Goal: Task Accomplishment & Management: Manage account settings

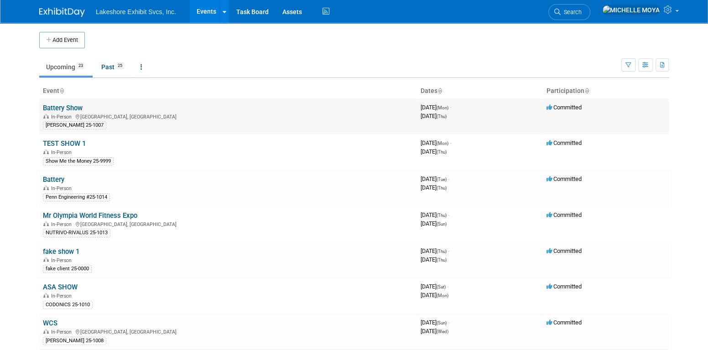
click at [75, 107] on link "Battery Show" at bounding box center [63, 108] width 40 height 8
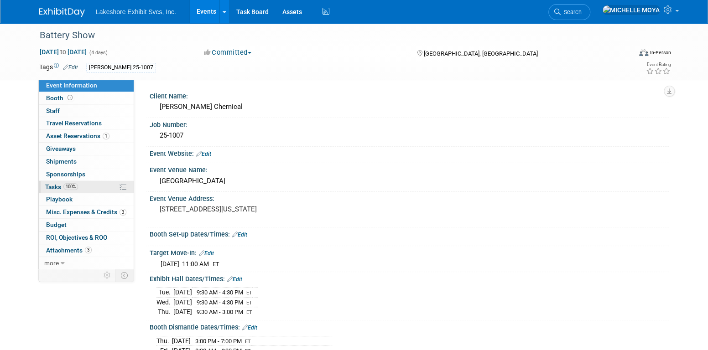
click at [75, 183] on span "100%" at bounding box center [70, 186] width 15 height 7
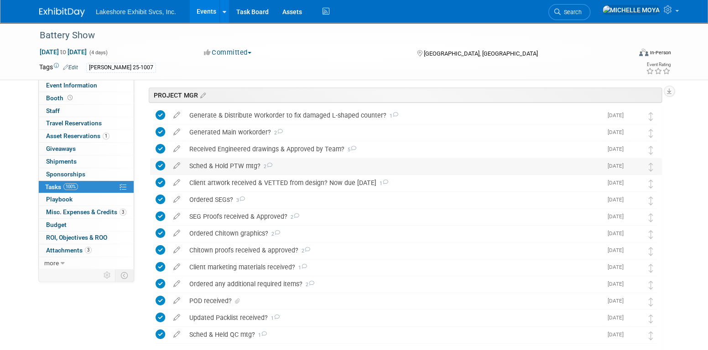
scroll to position [168, 0]
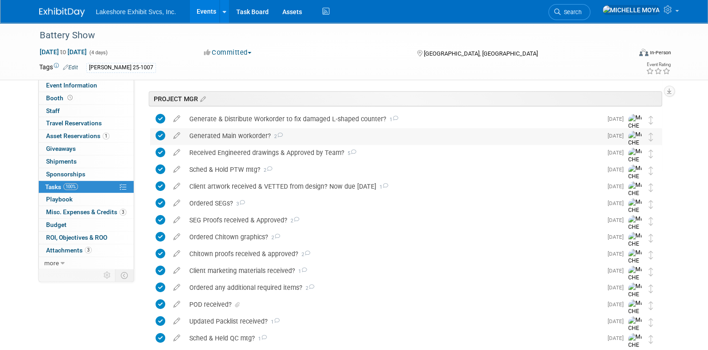
click at [260, 132] on div "Generated Main workorder? 2" at bounding box center [393, 136] width 417 height 16
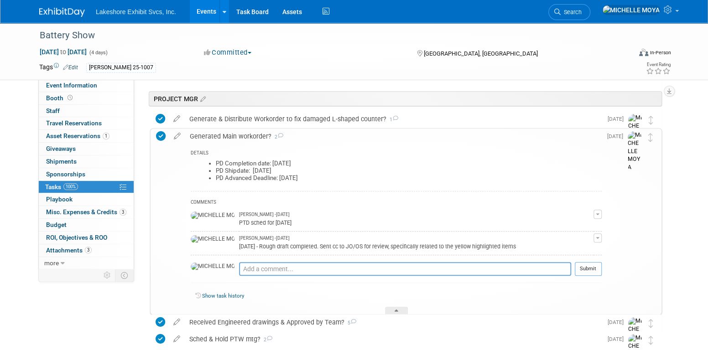
click at [176, 136] on icon at bounding box center [177, 134] width 16 height 11
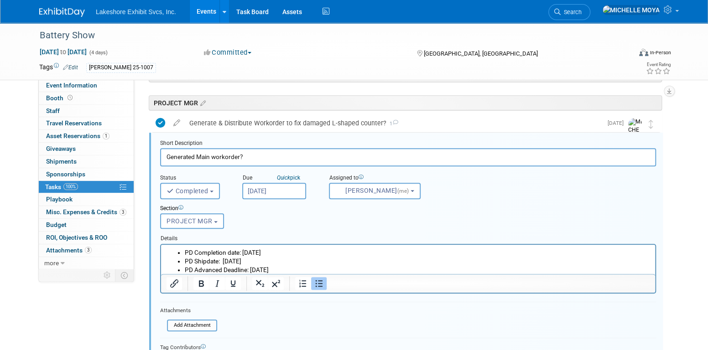
scroll to position [163, 0]
click at [244, 122] on div "Generate & Distribute Workorder to fix damaged L-shaped counter? 1" at bounding box center [393, 124] width 417 height 16
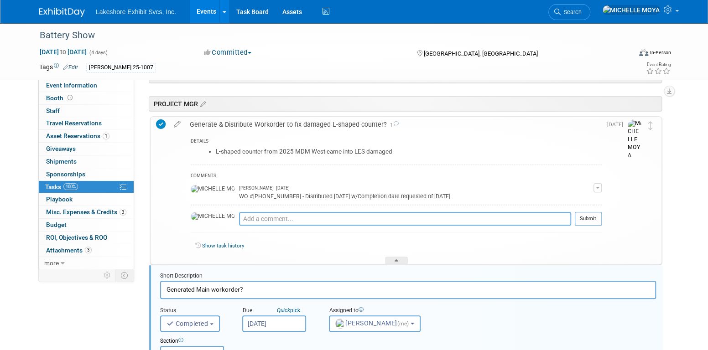
click at [272, 214] on textarea at bounding box center [405, 219] width 332 height 14
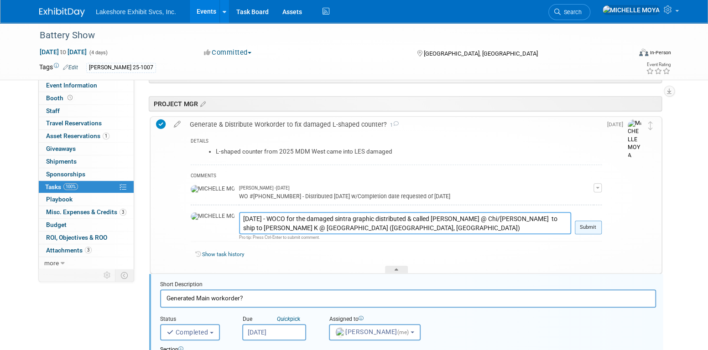
type textarea "10.2.25 - WOCO for the damaged sintra graphic distributed & called Stephen @ Ch…"
click at [592, 224] on button "Submit" at bounding box center [588, 228] width 27 height 14
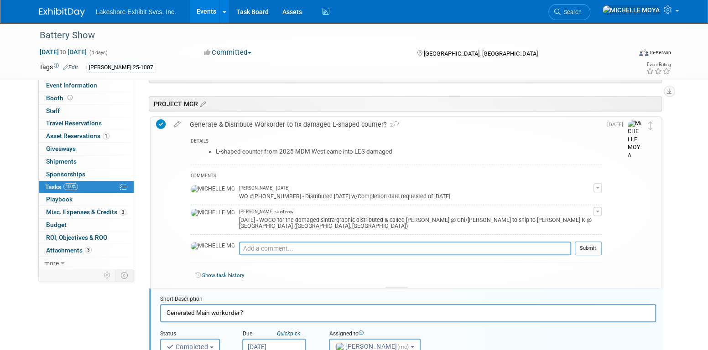
click at [289, 242] on textarea at bounding box center [405, 248] width 332 height 13
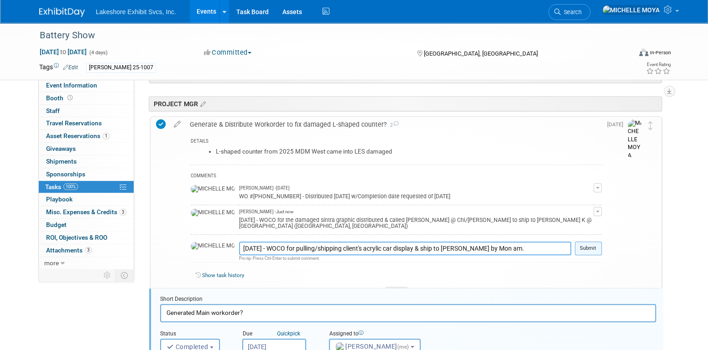
type textarea "10.3.25 - WOCO for pulling/shipping client's acrylic car display & ship to Bob …"
click at [589, 242] on button "Submit" at bounding box center [588, 249] width 27 height 14
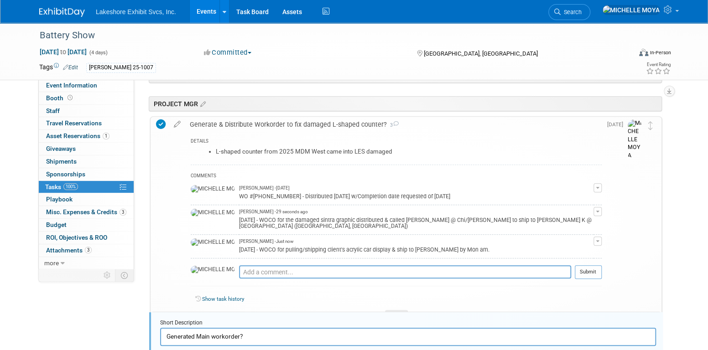
click at [205, 10] on link "Events" at bounding box center [206, 11] width 33 height 23
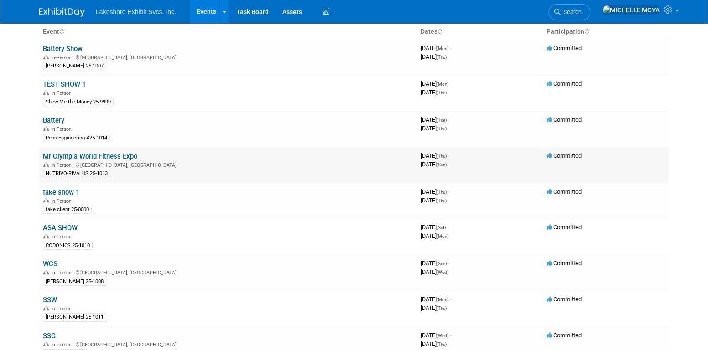
scroll to position [46, 0]
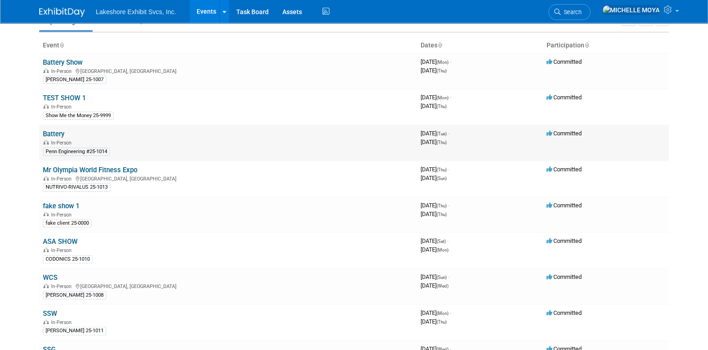
click at [54, 133] on link "Battery" at bounding box center [53, 134] width 21 height 8
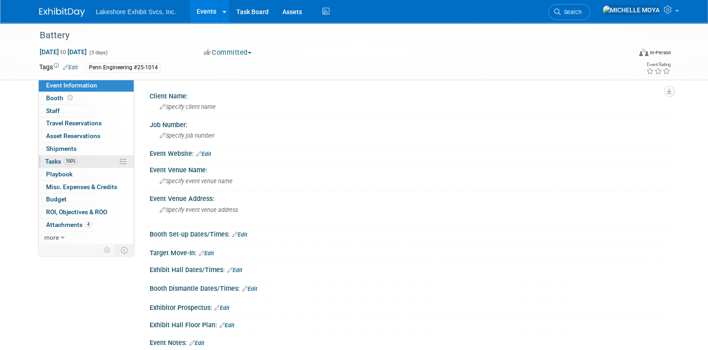
click at [97, 162] on link "100% Tasks 100%" at bounding box center [86, 162] width 95 height 12
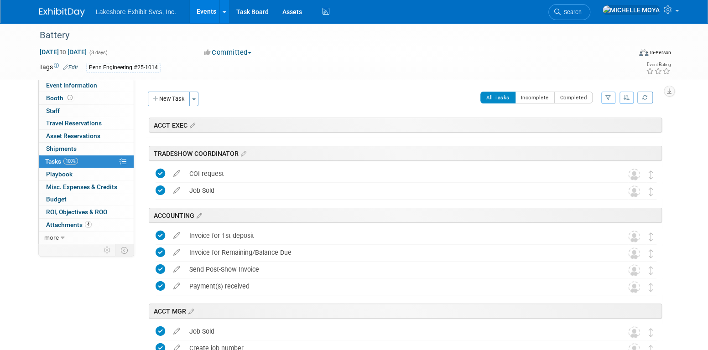
click at [609, 101] on button "button" at bounding box center [608, 98] width 14 height 12
click at [571, 124] on select "-- Select Assignee -- All unassigned tasks Assigned to me [PERSON_NAME] [PERSON…" at bounding box center [570, 126] width 75 height 13
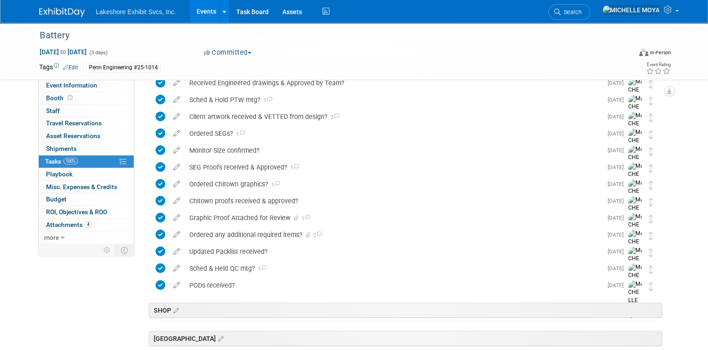
scroll to position [411, 0]
